Goal: Task Accomplishment & Management: Use online tool/utility

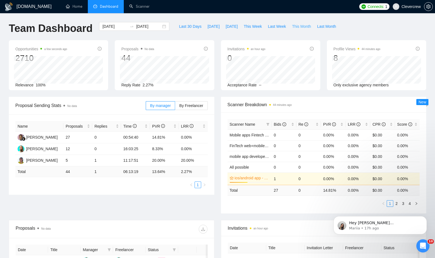
click at [305, 27] on span "This Month" at bounding box center [301, 26] width 19 height 6
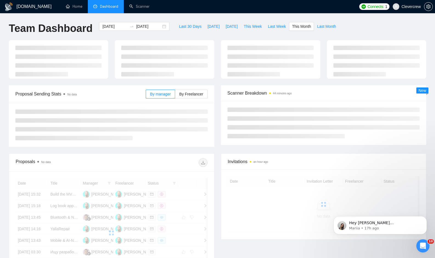
type input "[DATE]"
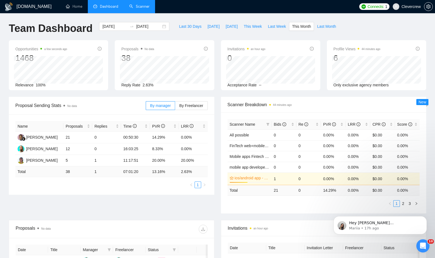
click at [144, 8] on link "Scanner" at bounding box center [139, 6] width 20 height 5
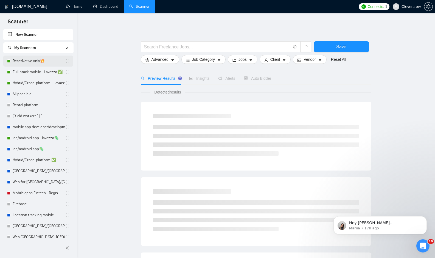
click at [37, 62] on link "ReactNative only💥" at bounding box center [39, 60] width 52 height 11
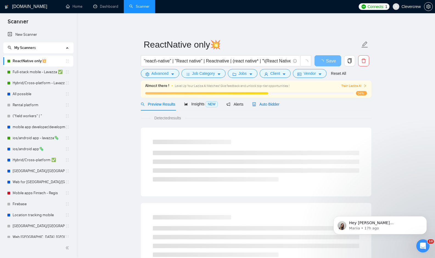
click at [270, 105] on span "Auto Bidder" at bounding box center [265, 104] width 27 height 4
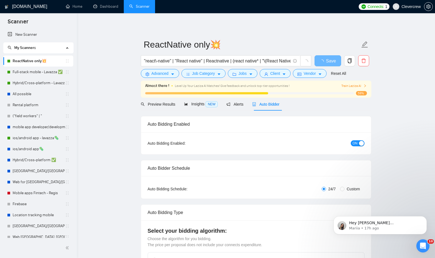
checkbox input "true"
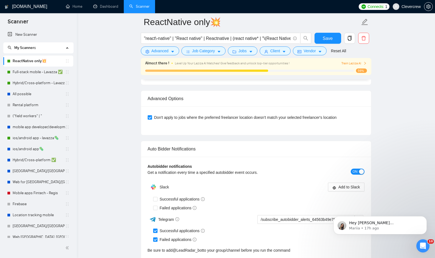
scroll to position [1153, 0]
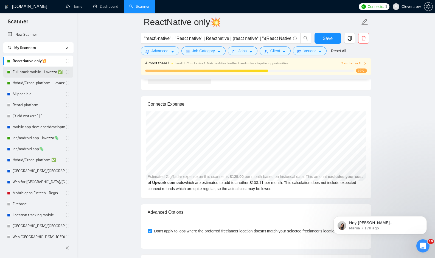
click at [44, 74] on link "Full-stack mobile - Lavazza ✅" at bounding box center [39, 71] width 52 height 11
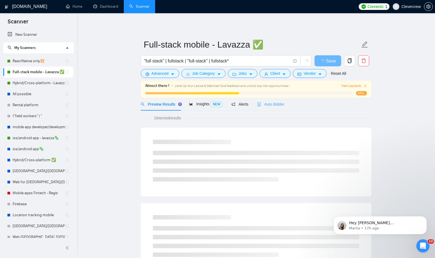
click at [277, 100] on div "Auto Bidder" at bounding box center [270, 103] width 27 height 13
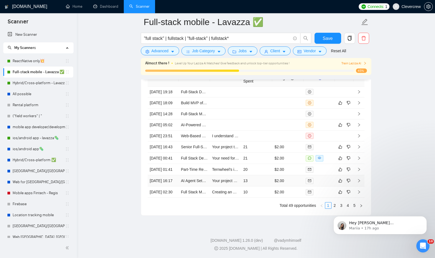
scroll to position [1367, 0]
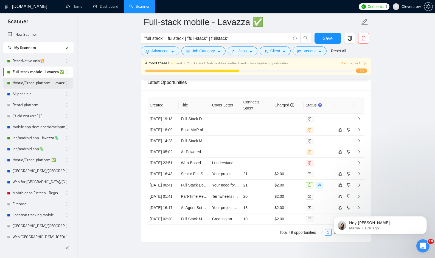
click at [44, 86] on link "Hybrid/Cross-platform - Lavazza ✅" at bounding box center [39, 82] width 52 height 11
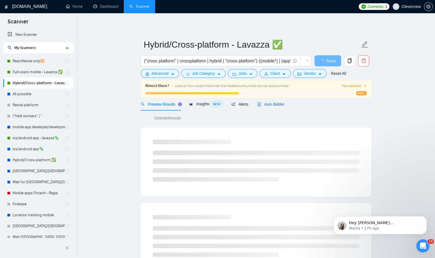
click at [279, 106] on div "Auto Bidder" at bounding box center [270, 104] width 27 height 6
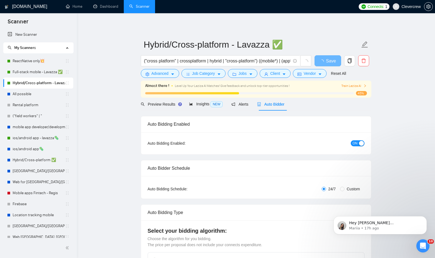
checkbox input "true"
